Goal: Information Seeking & Learning: Learn about a topic

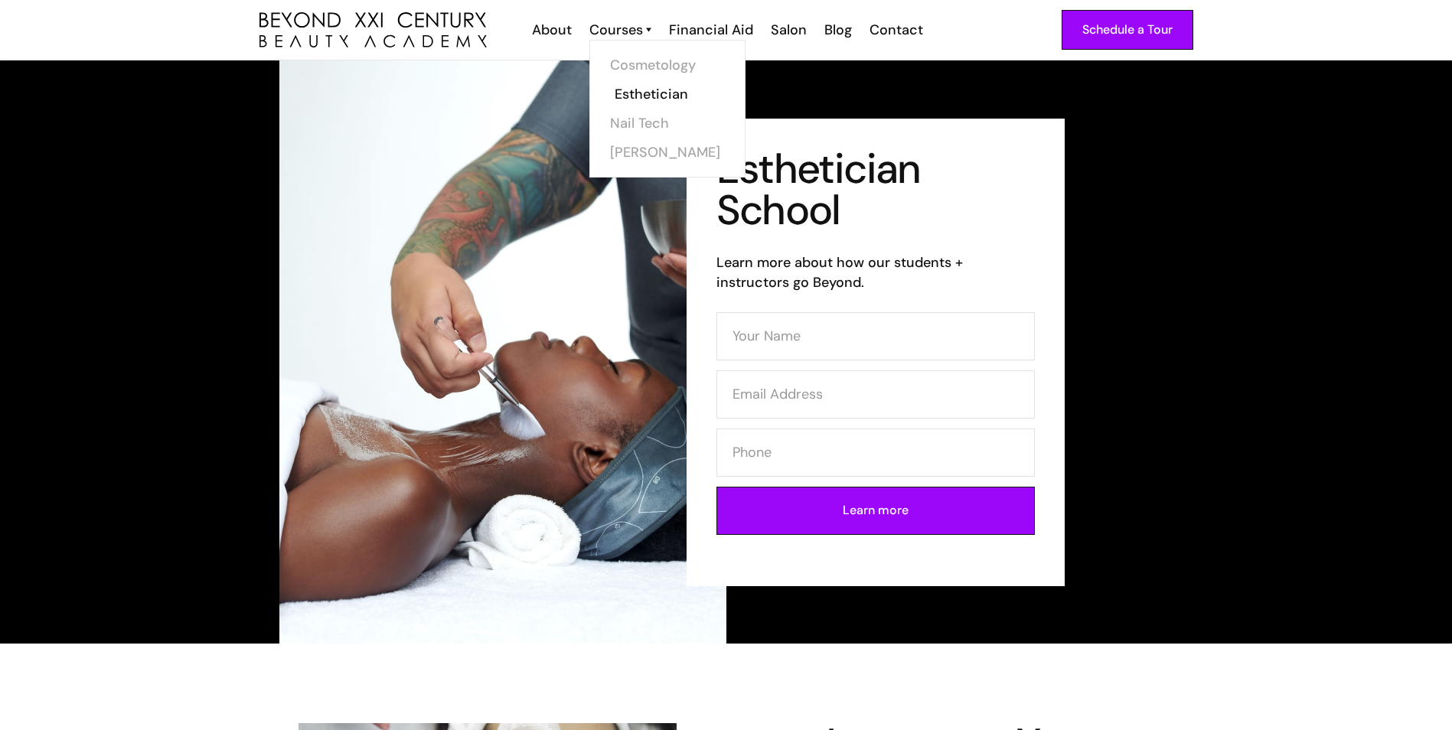
click at [663, 97] on link "Esthetician" at bounding box center [671, 94] width 115 height 29
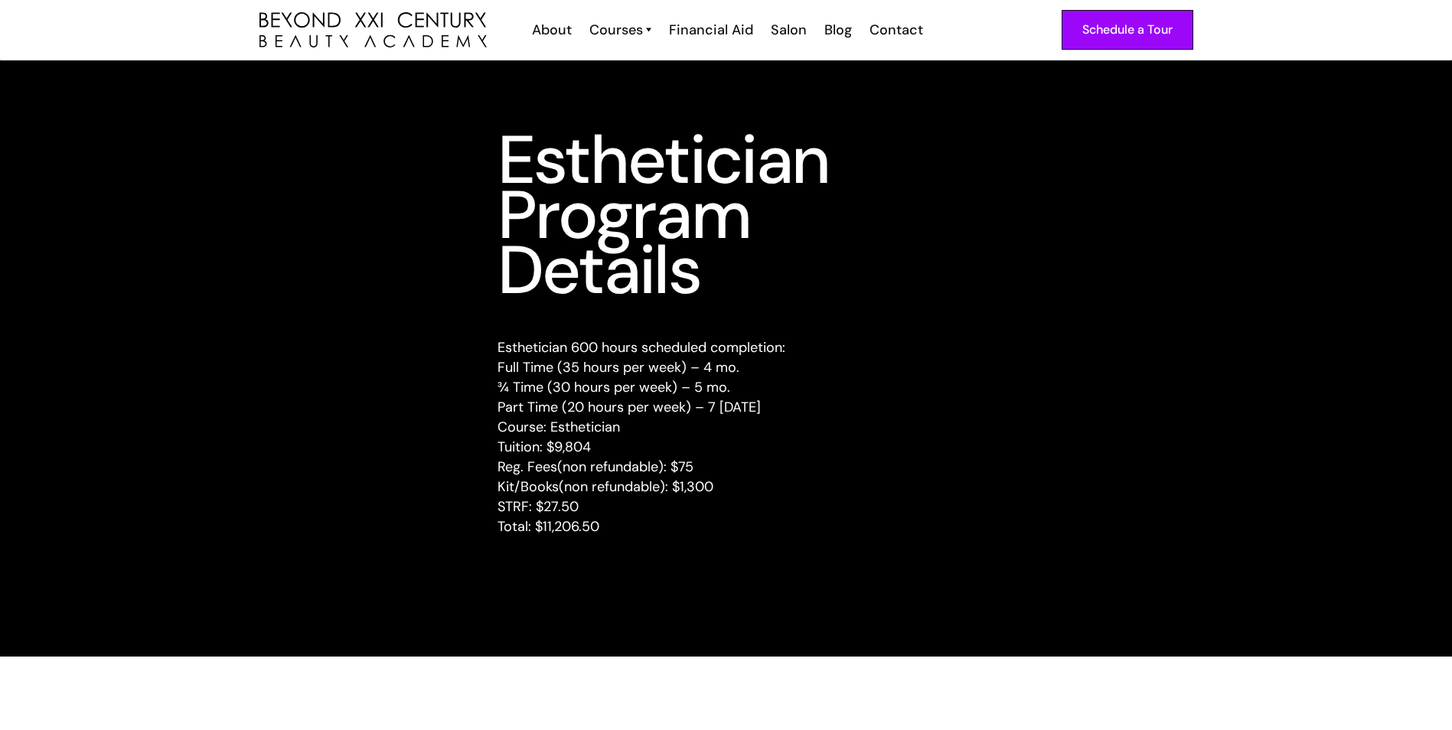
scroll to position [1387, 0]
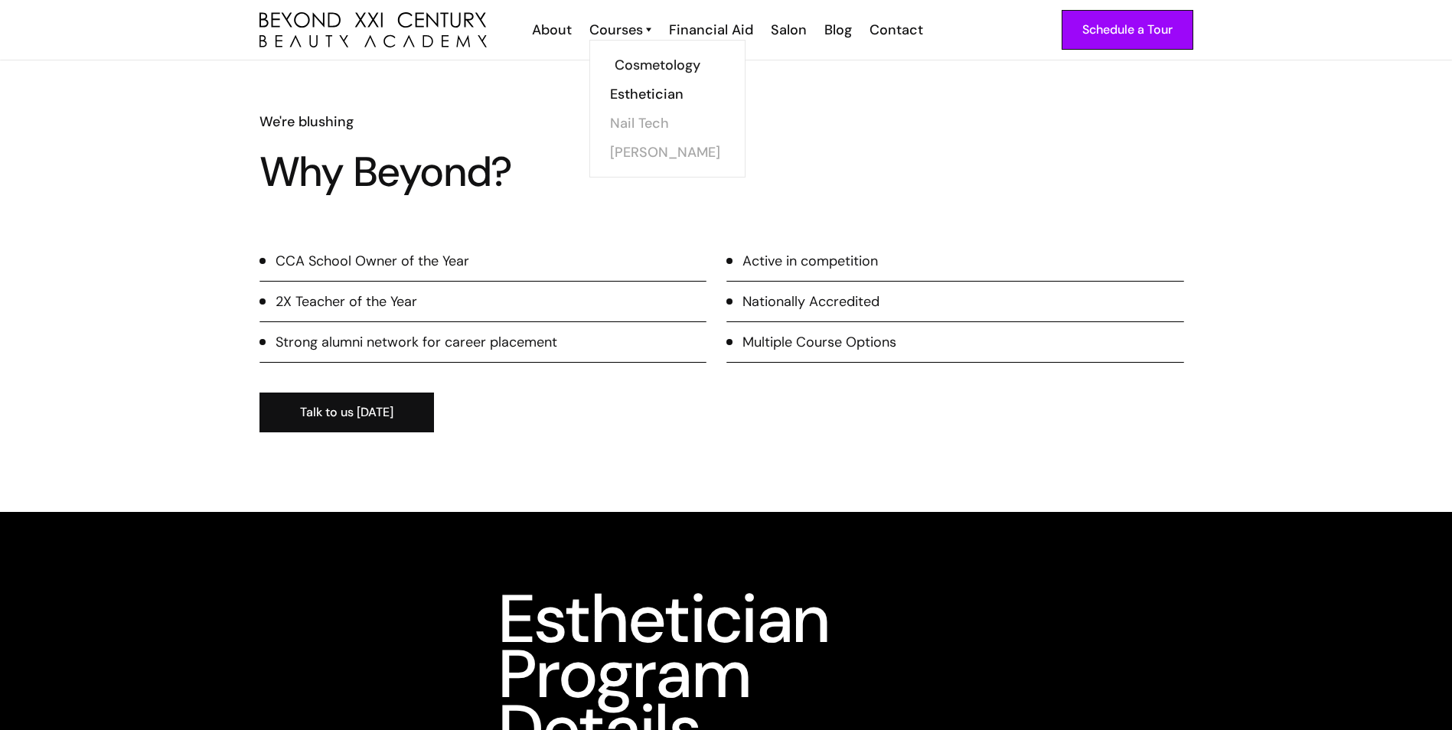
click at [636, 62] on link "Cosmetology" at bounding box center [671, 65] width 115 height 29
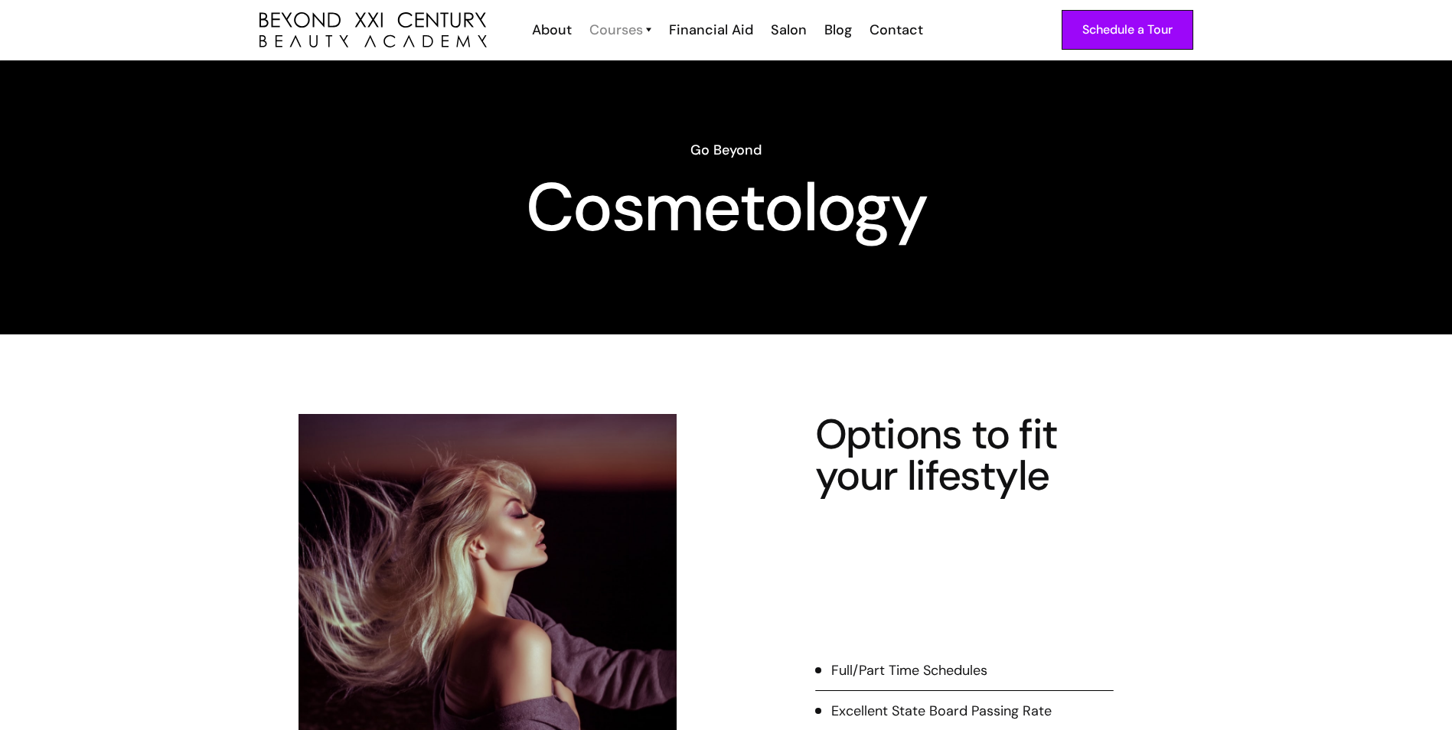
click at [630, 33] on div "Courses" at bounding box center [616, 30] width 54 height 20
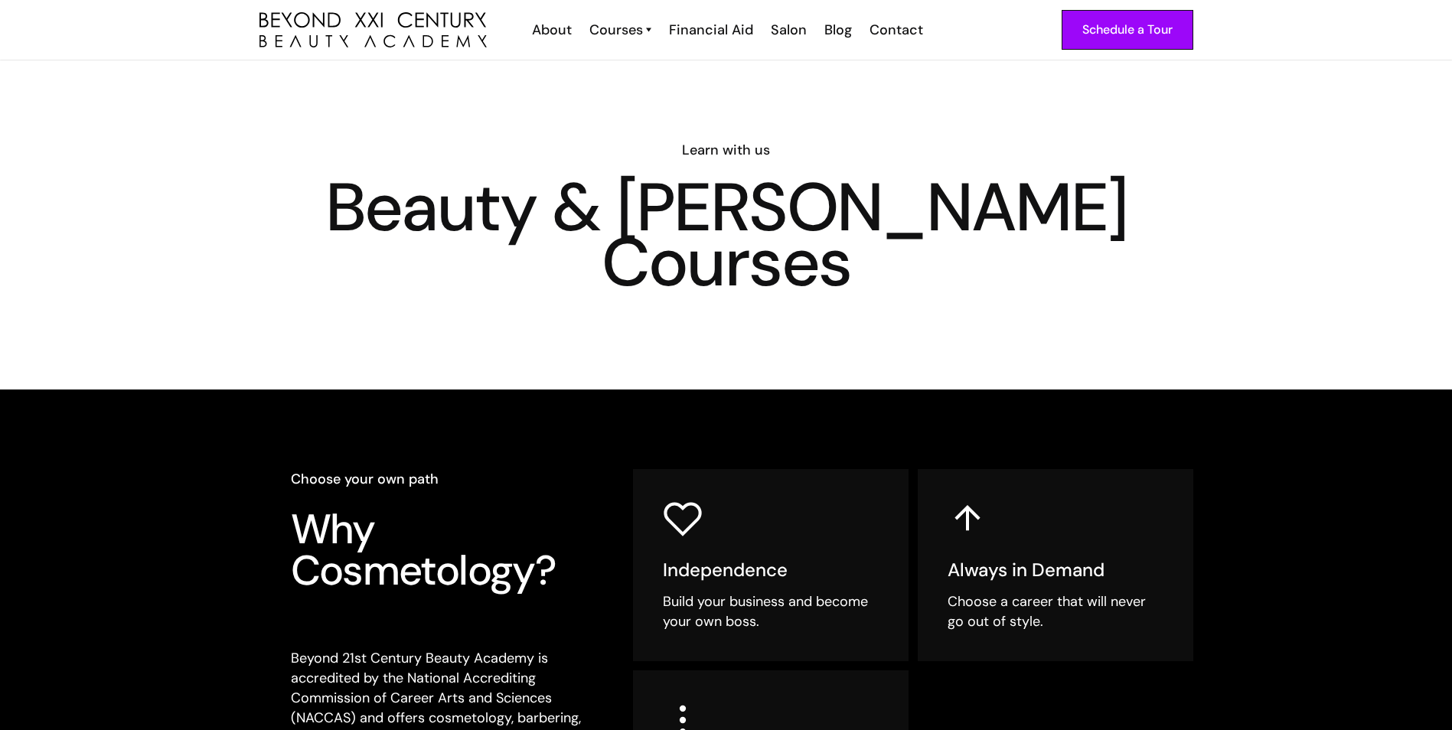
click at [626, 93] on div "Learn with us Beauty & Barber Courses" at bounding box center [726, 224] width 1452 height 329
click at [631, 26] on div "Courses" at bounding box center [616, 30] width 54 height 20
click at [636, 40] on div "Schedule a Tour About Cosmetology Esthetician Manicuring Barber Courses Cosmeto…" at bounding box center [726, 30] width 934 height 60
click at [636, 34] on div "Courses" at bounding box center [616, 30] width 54 height 20
click at [636, 33] on div "Courses" at bounding box center [616, 30] width 54 height 20
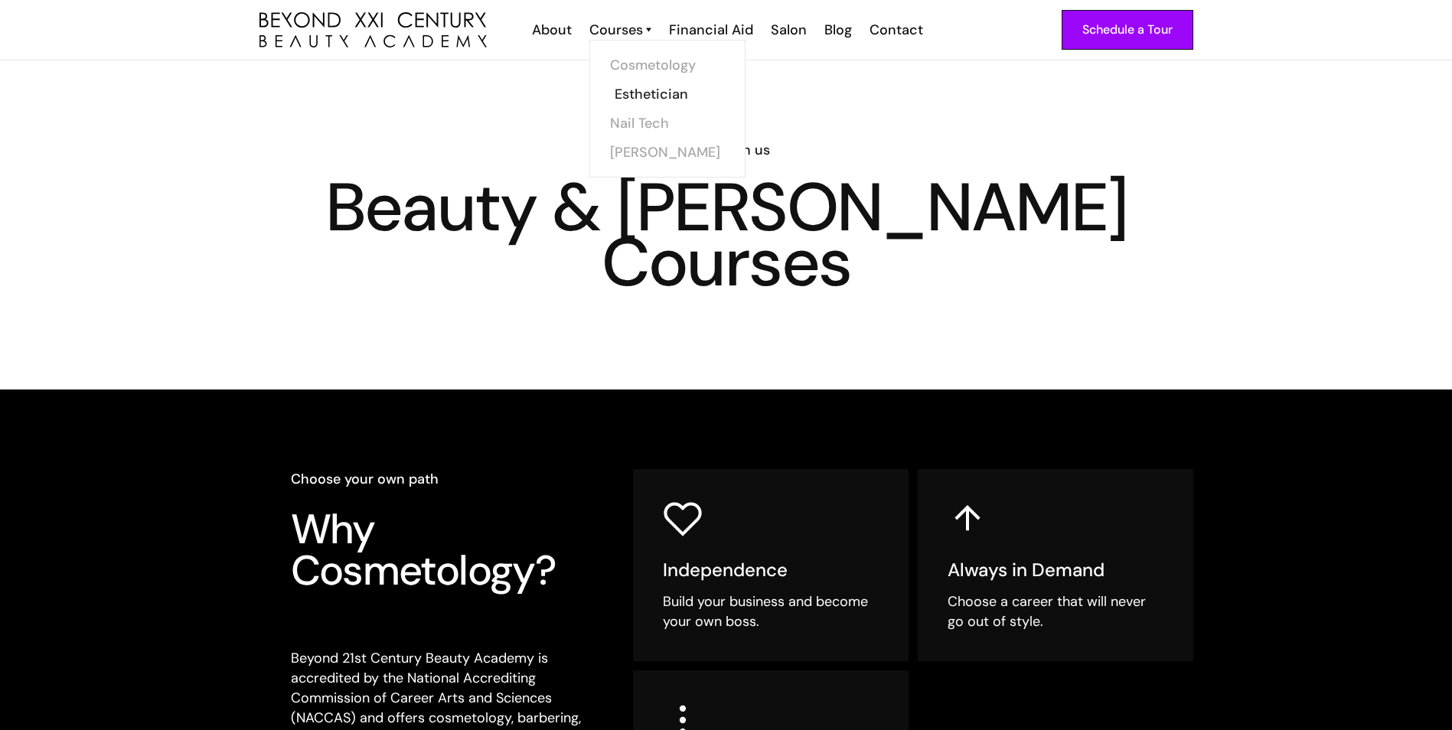
click at [647, 90] on link "Esthetician" at bounding box center [671, 94] width 115 height 29
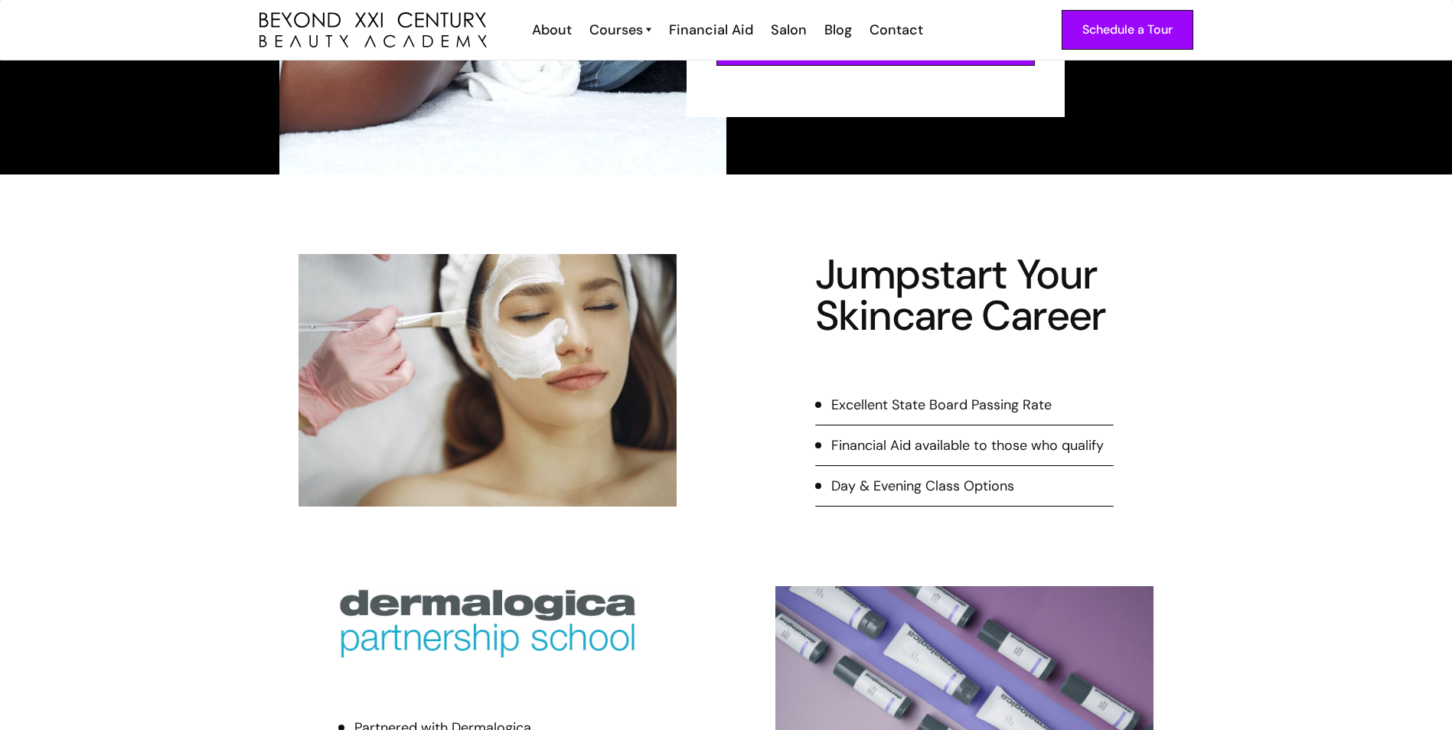
scroll to position [468, 0]
